Goal: Navigation & Orientation: Find specific page/section

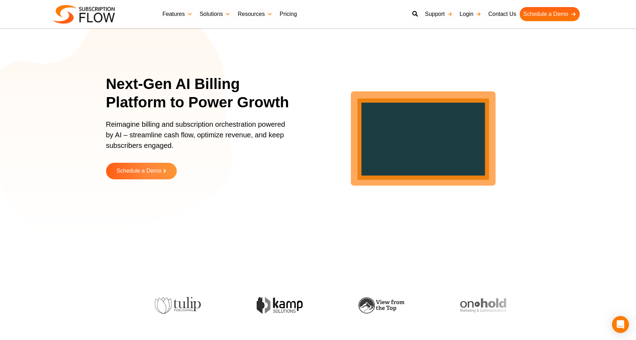
scroll to position [2239, 0]
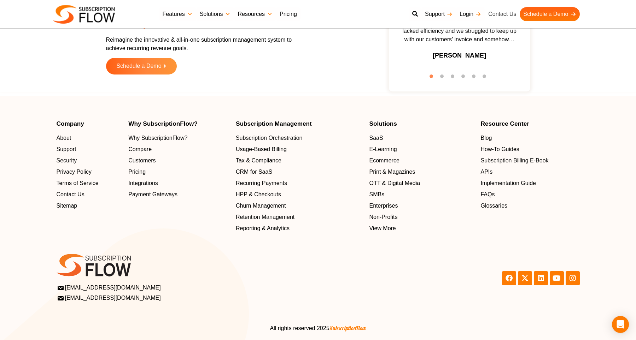
click at [496, 13] on link "Contact Us" at bounding box center [502, 14] width 35 height 14
click at [67, 142] on span "About" at bounding box center [65, 138] width 15 height 8
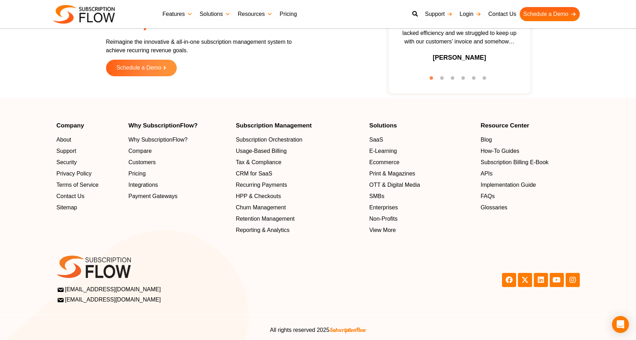
scroll to position [2245, 0]
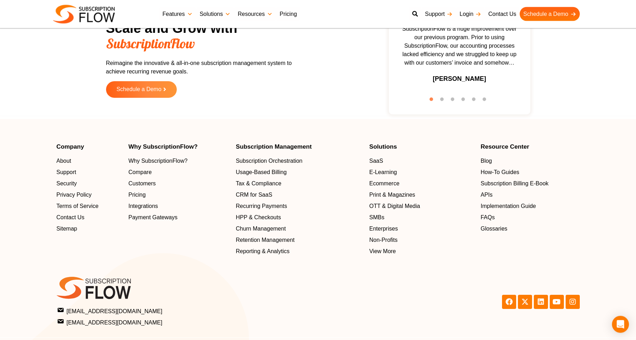
scroll to position [748, 0]
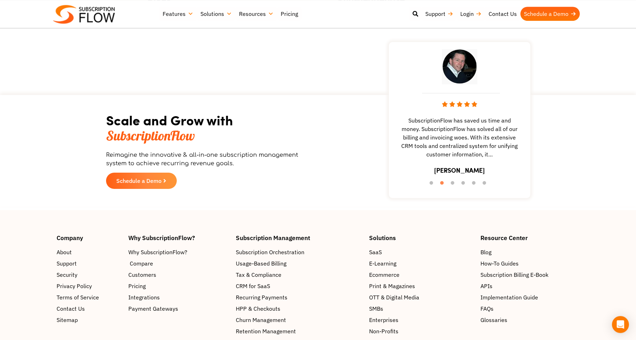
scroll to position [1024, 0]
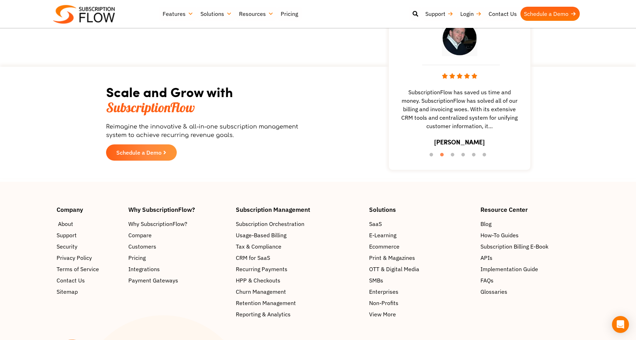
click at [67, 220] on span "About" at bounding box center [65, 224] width 15 height 8
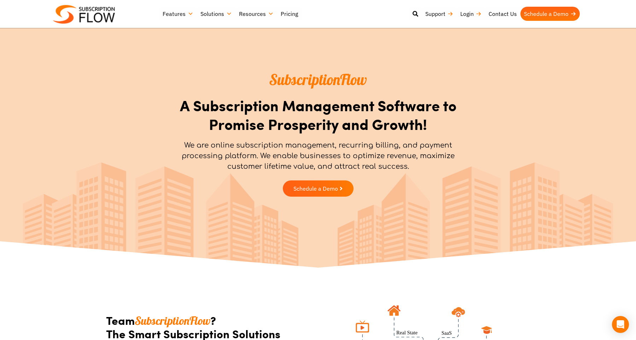
scroll to position [1073, 0]
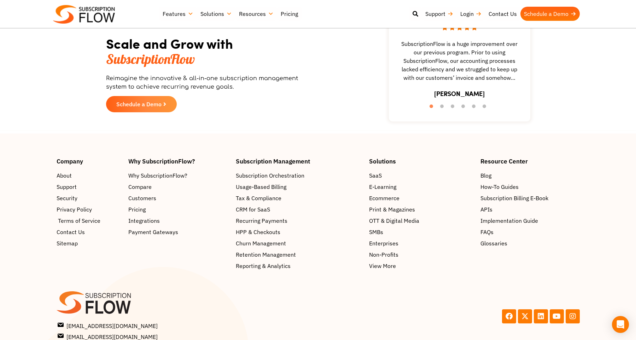
click at [77, 217] on span "Terms of Service" at bounding box center [79, 221] width 42 height 8
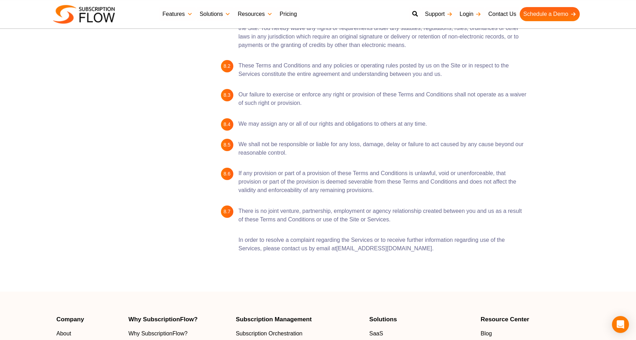
scroll to position [2000, 0]
